Goal: Go to known website: Access a specific website the user already knows

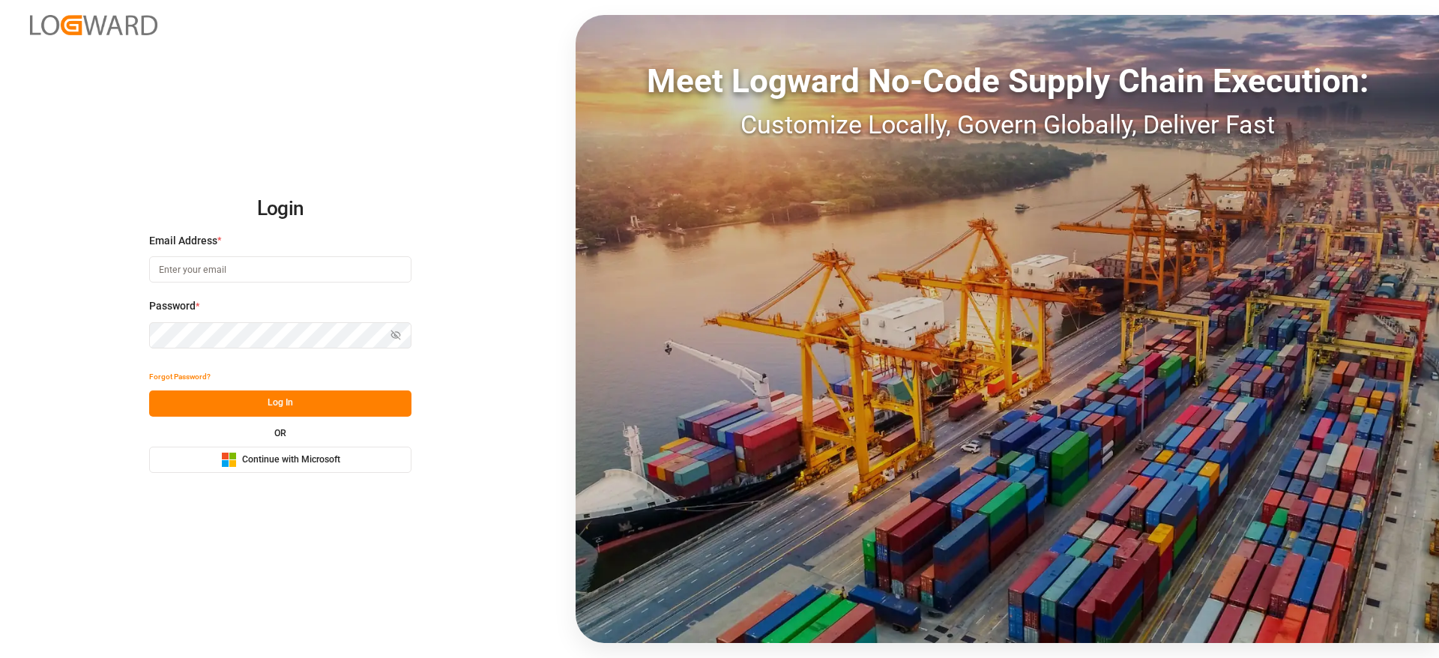
click at [313, 458] on span "Continue with Microsoft" at bounding box center [291, 460] width 98 height 13
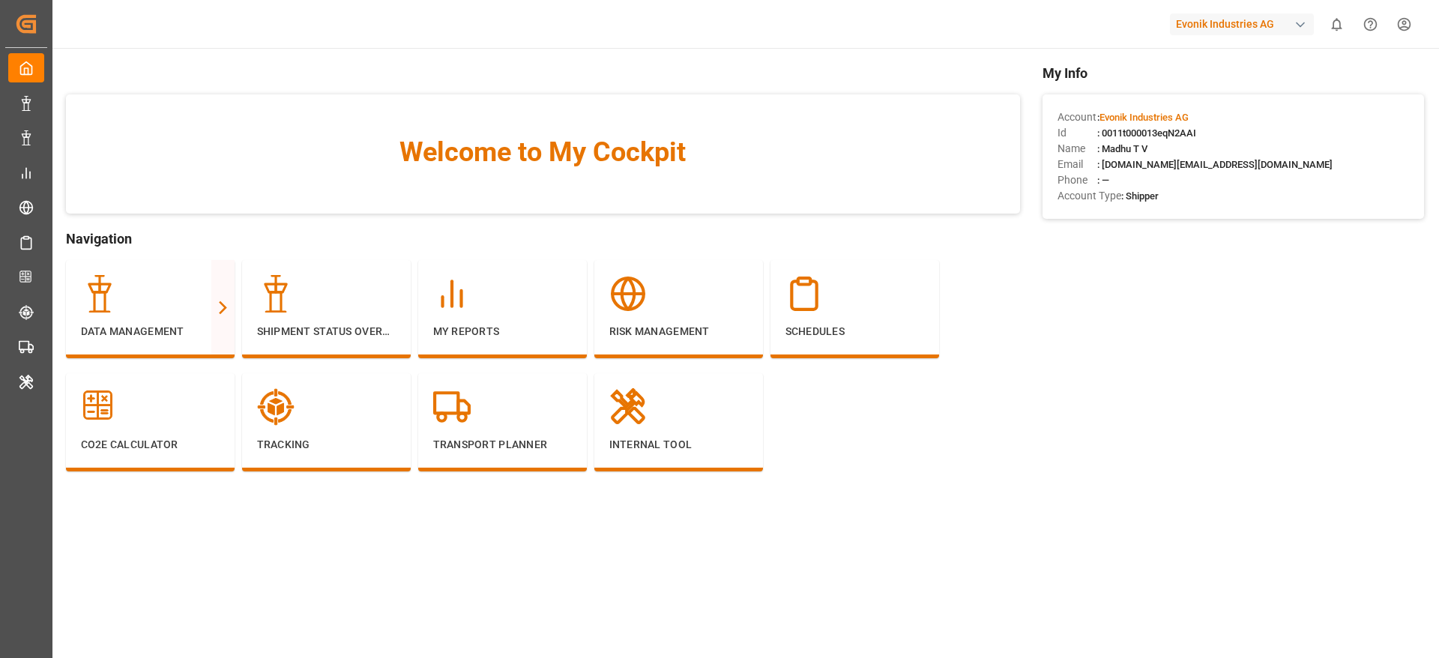
click at [1223, 21] on div "Evonik Industries AG" at bounding box center [1242, 24] width 144 height 22
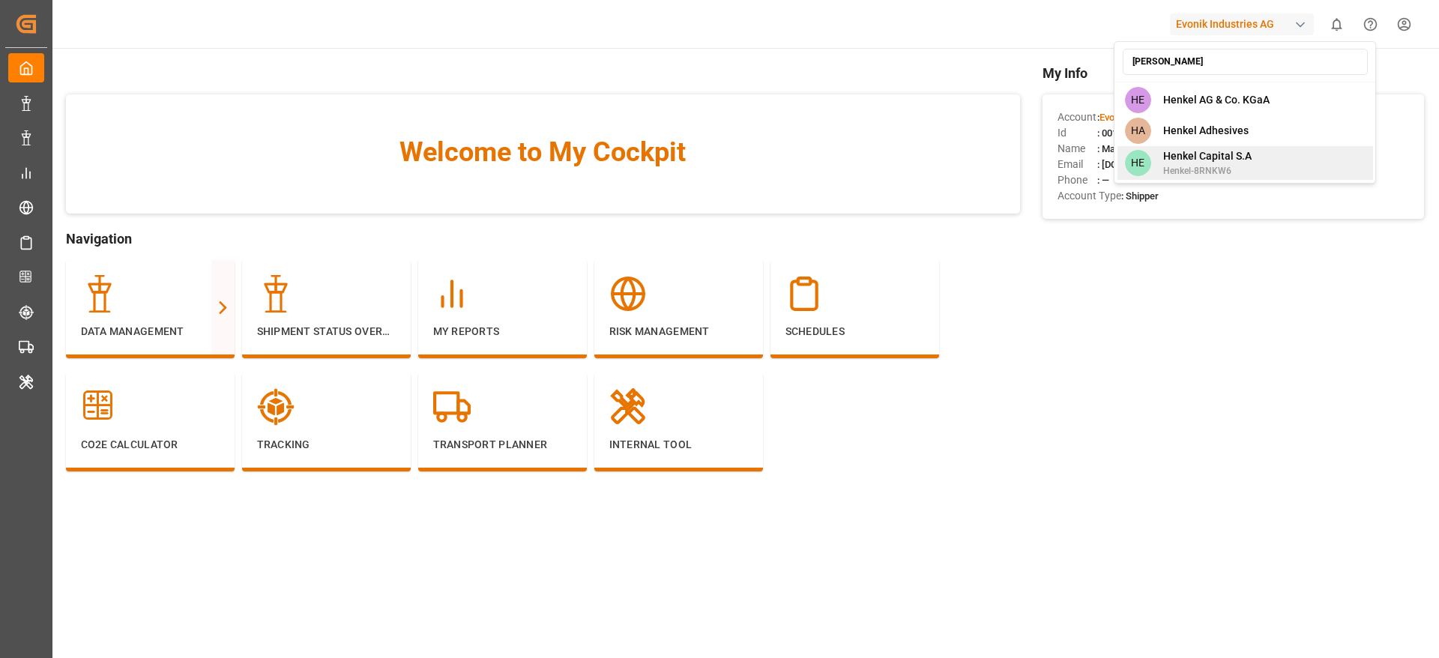
type input "[PERSON_NAME]"
click at [1264, 160] on div "HE [PERSON_NAME] Capital [PERSON_NAME]-8RNKW6" at bounding box center [1246, 163] width 256 height 34
